Goal: Navigation & Orientation: Find specific page/section

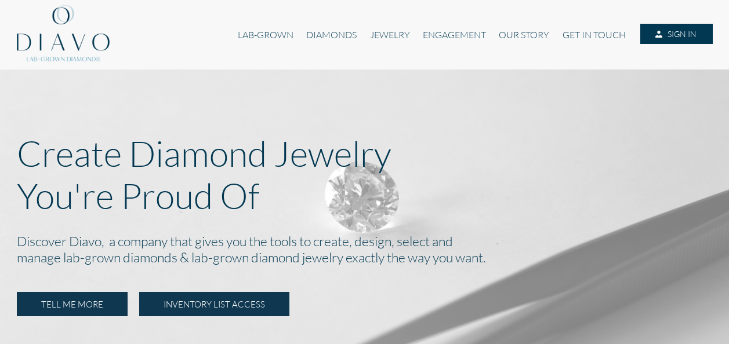
click at [235, 303] on link "INVENTORY LIST ACCESS" at bounding box center [214, 304] width 150 height 24
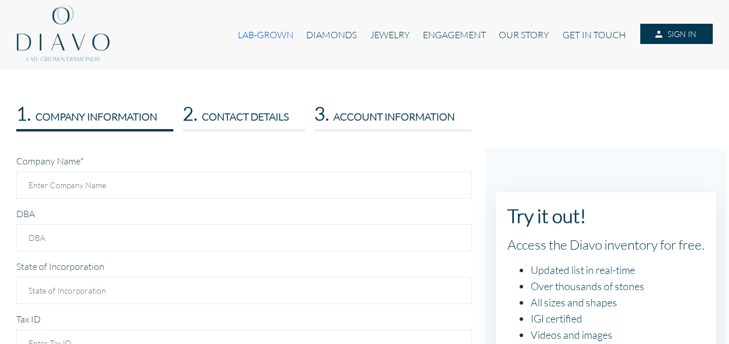
click at [270, 31] on link "LAB-GROWN" at bounding box center [265, 35] width 68 height 22
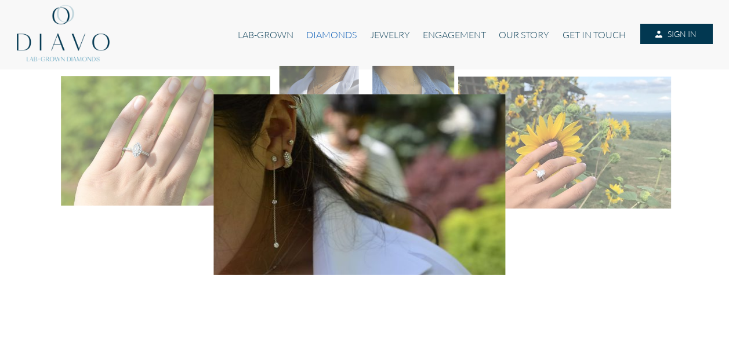
click at [325, 30] on link "DIAMONDS" at bounding box center [331, 35] width 63 height 22
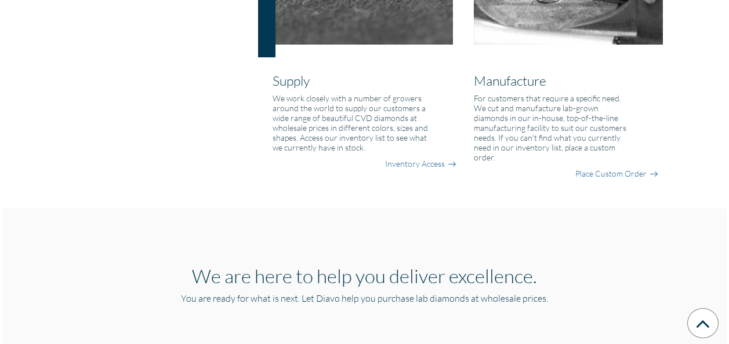
scroll to position [1121, 0]
